Goal: Transaction & Acquisition: Download file/media

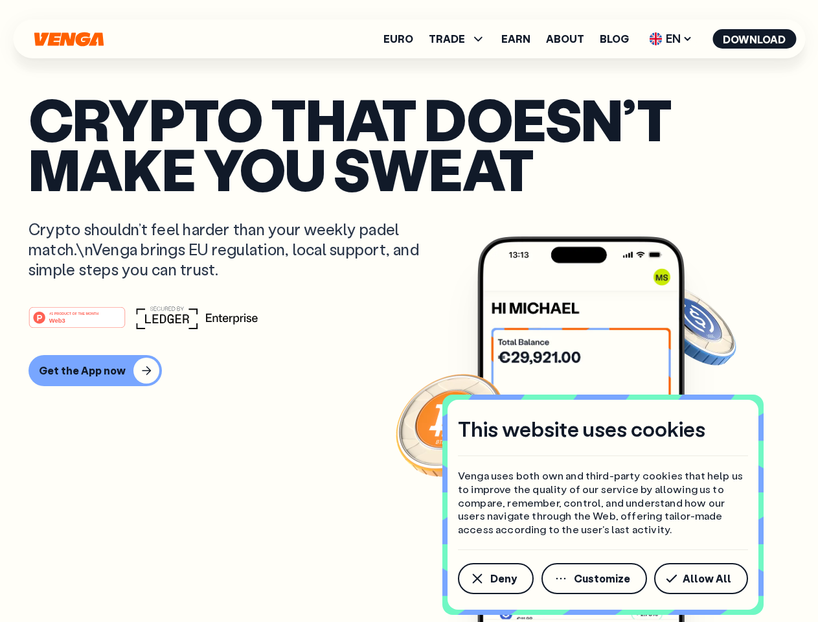
click at [409, 311] on div "#1 PRODUCT OF THE MONTH Web3" at bounding box center [409, 317] width 761 height 23
click at [495, 579] on span "Deny" at bounding box center [503, 578] width 27 height 10
click at [595, 579] on img at bounding box center [581, 453] width 207 height 434
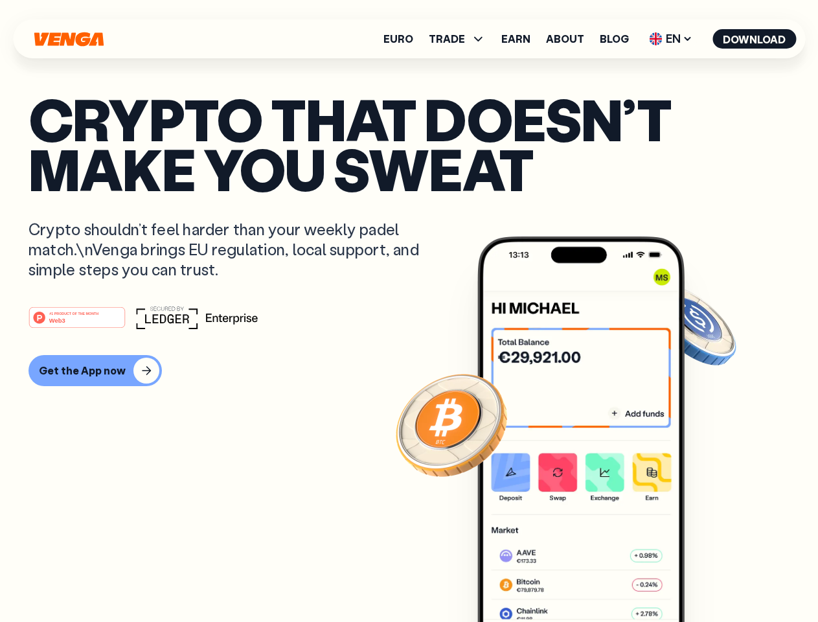
click at [704, 579] on article "Crypto that doesn’t make you sweat Crypto shouldn’t feel harder than your weekl…" at bounding box center [409, 337] width 761 height 486
click at [461, 39] on span "TRADE" at bounding box center [447, 39] width 36 height 10
click at [671, 39] on span "EN" at bounding box center [671, 39] width 52 height 21
click at [755, 39] on button "Download" at bounding box center [755, 38] width 84 height 19
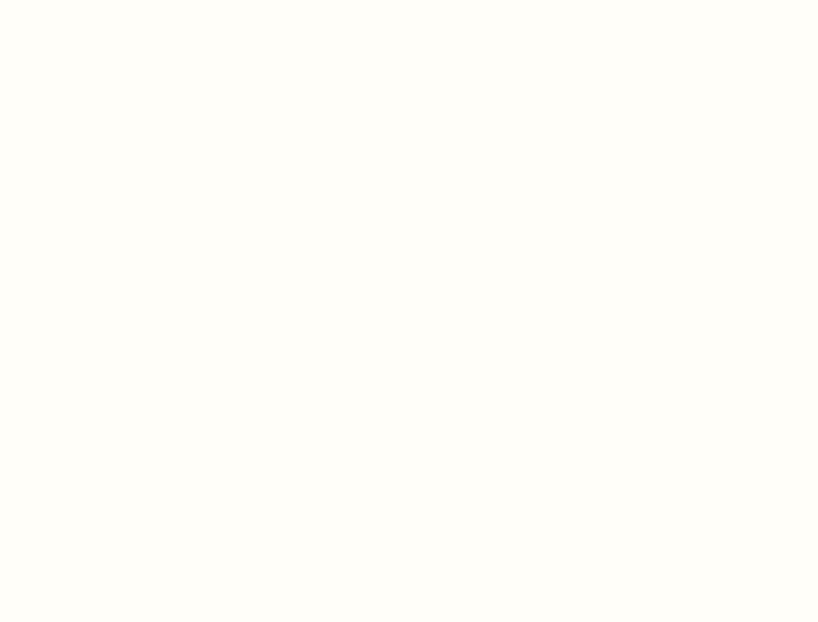
click at [409, 0] on html "This website uses cookies Venga uses both own and third-party cookies that help…" at bounding box center [409, 0] width 818 height 0
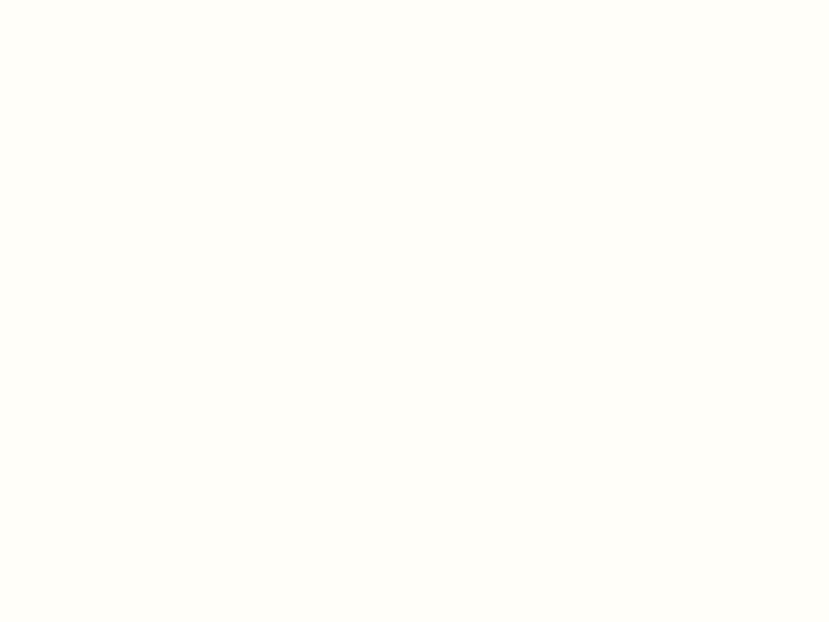
click at [93, 0] on html "This website uses cookies Venga uses both own and third-party cookies that help…" at bounding box center [414, 0] width 829 height 0
click at [79, 0] on html "This website uses cookies Venga uses both own and third-party cookies that help…" at bounding box center [414, 0] width 829 height 0
